Goal: Task Accomplishment & Management: Manage account settings

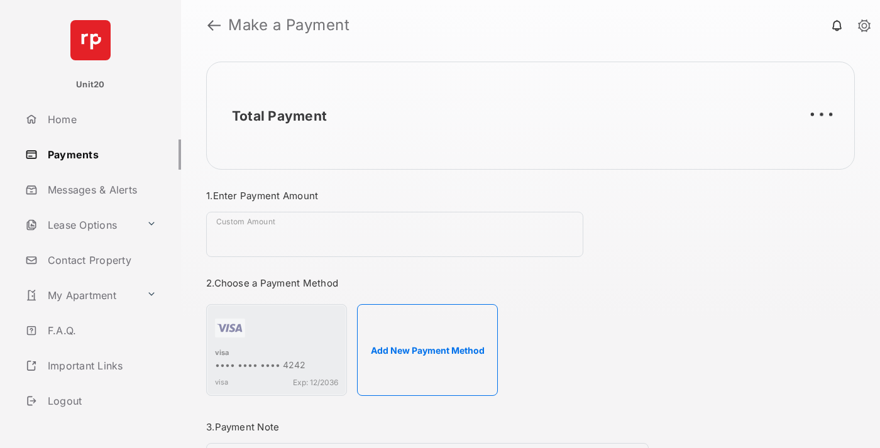
click at [98, 154] on link "Payments" at bounding box center [100, 155] width 161 height 30
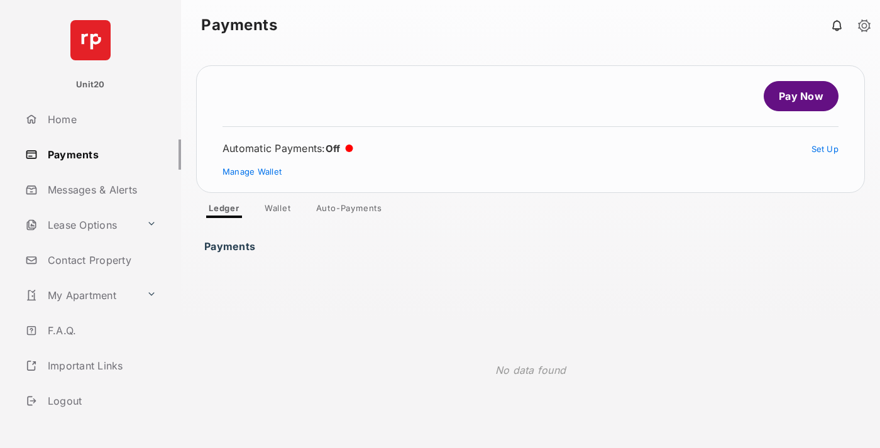
click at [349, 211] on link "Auto-Payments" at bounding box center [349, 210] width 86 height 15
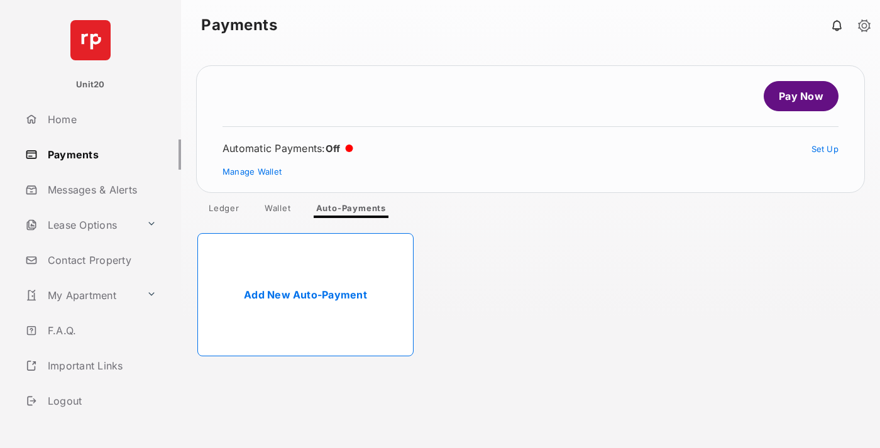
click at [305, 295] on link "Add New Auto-Payment" at bounding box center [305, 294] width 216 height 123
